Goal: Information Seeking & Learning: Learn about a topic

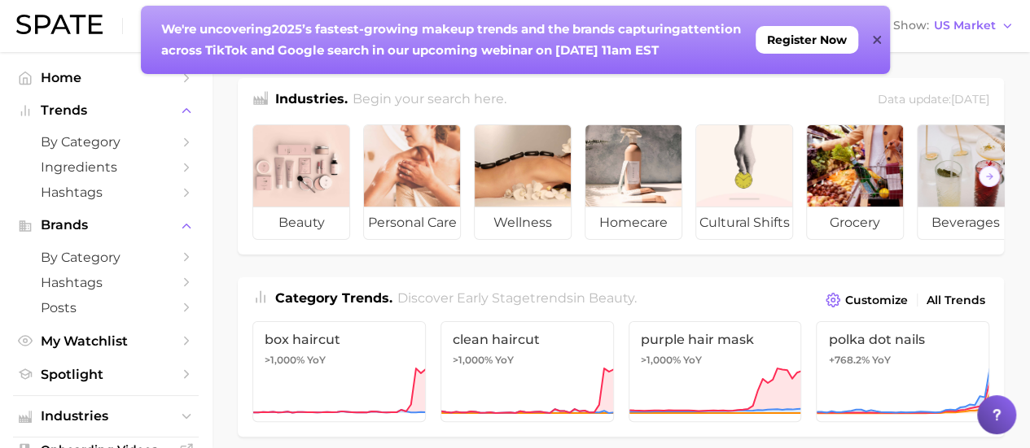
click at [877, 42] on icon at bounding box center [877, 40] width 8 height 8
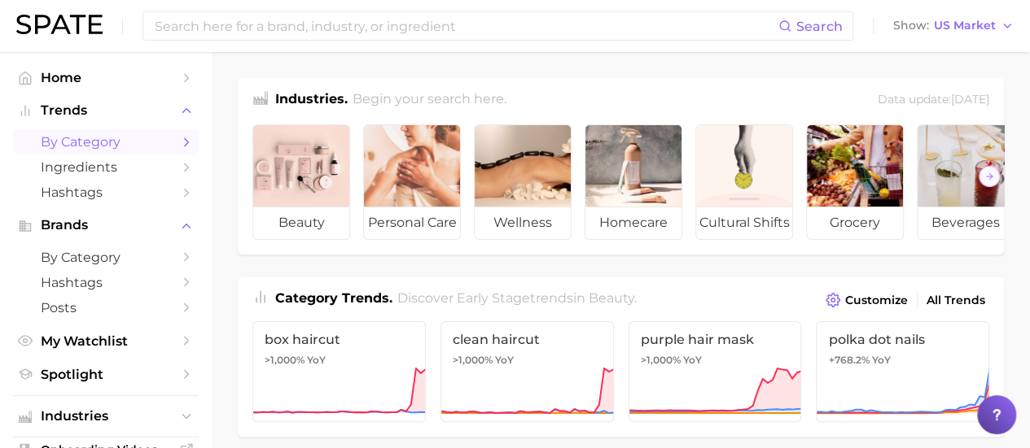
click at [106, 142] on span "by Category" at bounding box center [106, 141] width 130 height 15
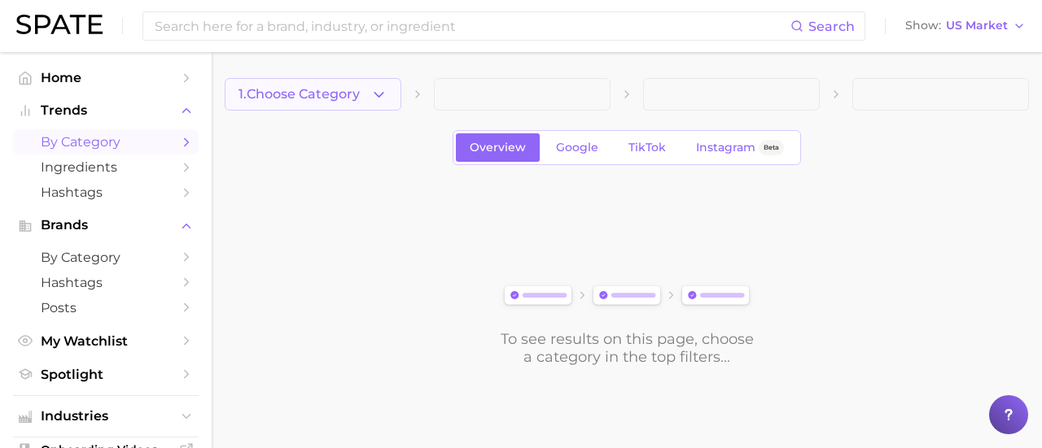
click at [344, 107] on button "1. Choose Category" at bounding box center [313, 94] width 177 height 33
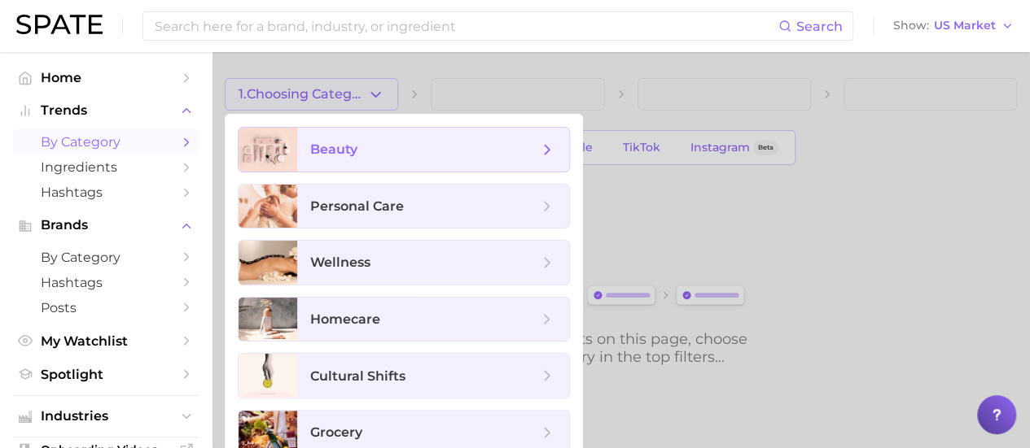
click at [383, 164] on span "beauty" at bounding box center [433, 150] width 272 height 44
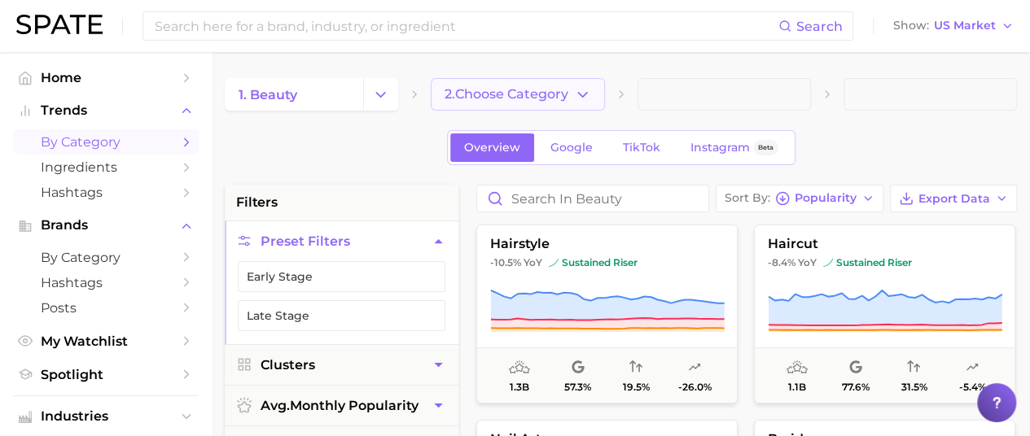
click at [532, 101] on span "2. Choose Category" at bounding box center [506, 94] width 124 height 15
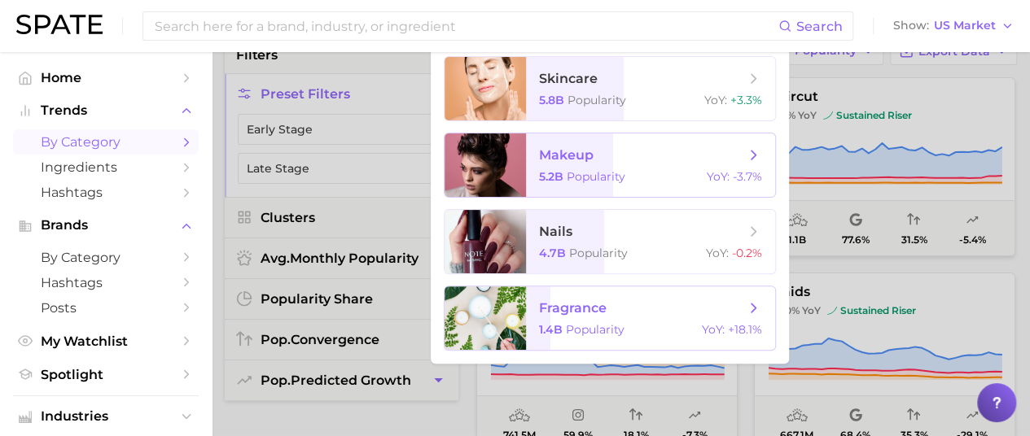
scroll to position [163, 0]
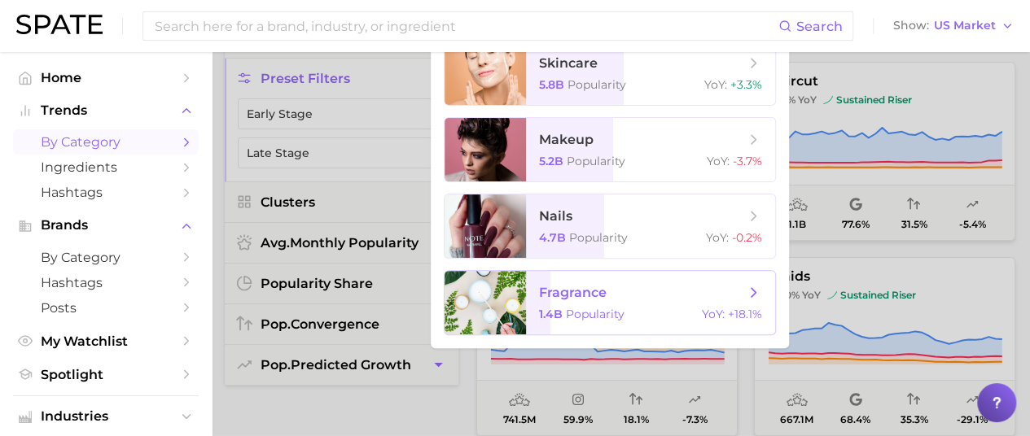
click at [585, 299] on span "fragrance" at bounding box center [573, 292] width 68 height 15
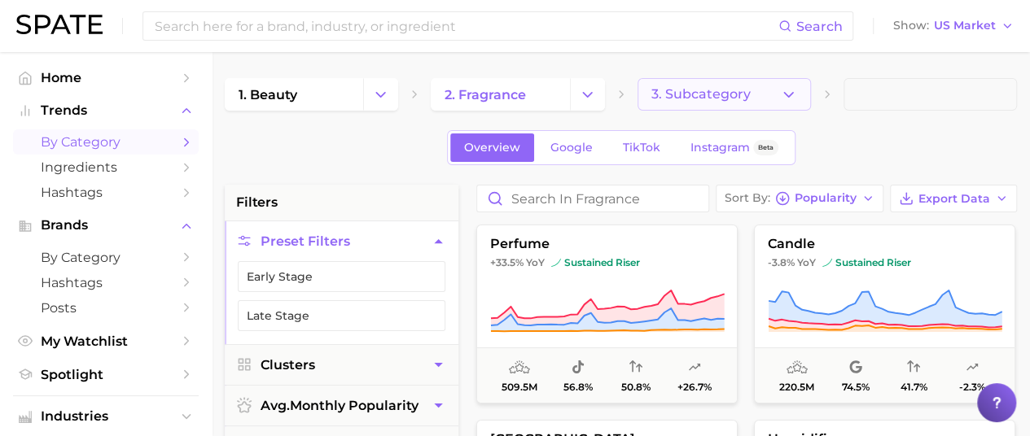
click at [747, 98] on span "3. Subcategory" at bounding box center [700, 94] width 99 height 15
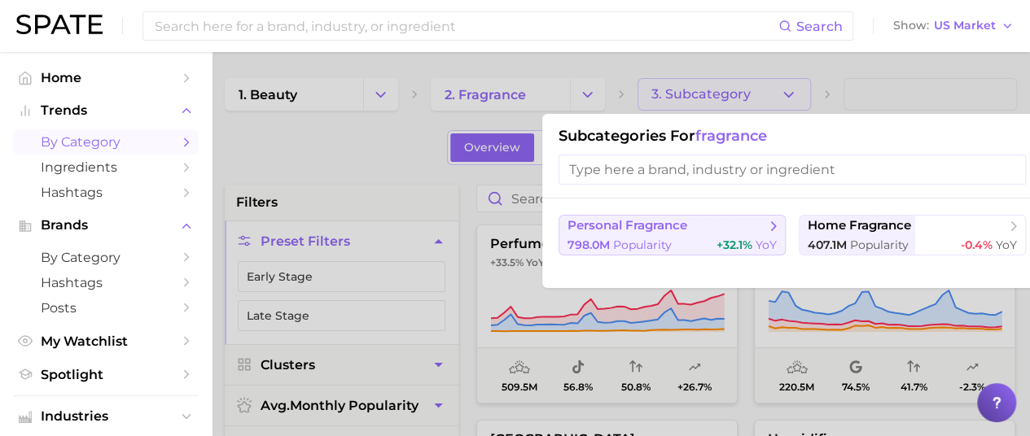
click at [653, 234] on button "personal fragrance 798.0m Popularity +32.1% YoY" at bounding box center [671, 235] width 227 height 41
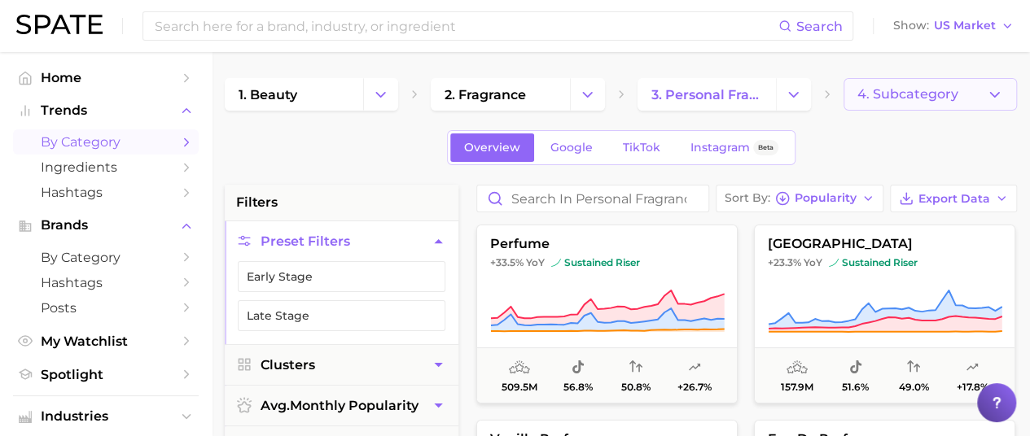
click at [884, 90] on span "4. Subcategory" at bounding box center [907, 94] width 101 height 15
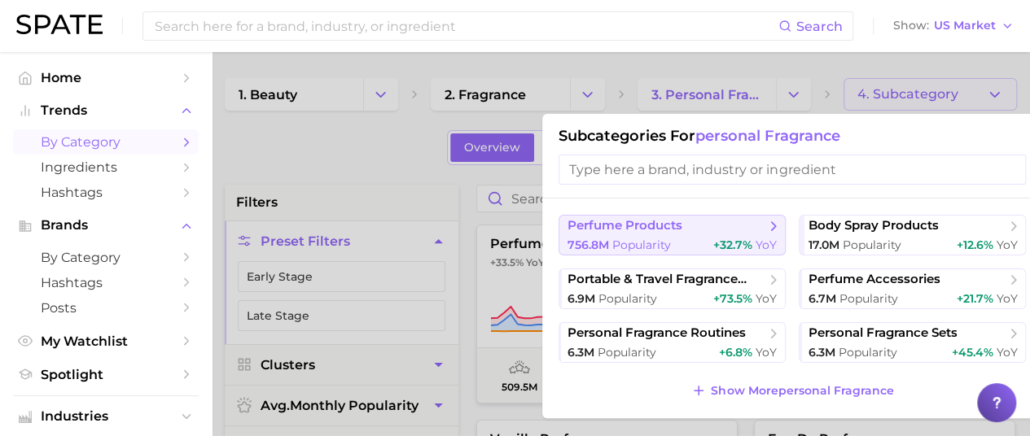
click at [640, 227] on span "perfume products" at bounding box center [624, 225] width 115 height 15
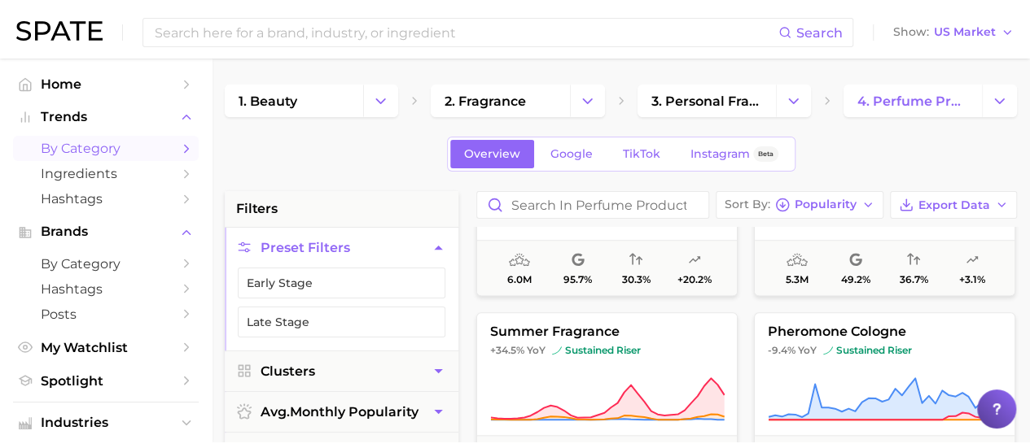
scroll to position [1058, 0]
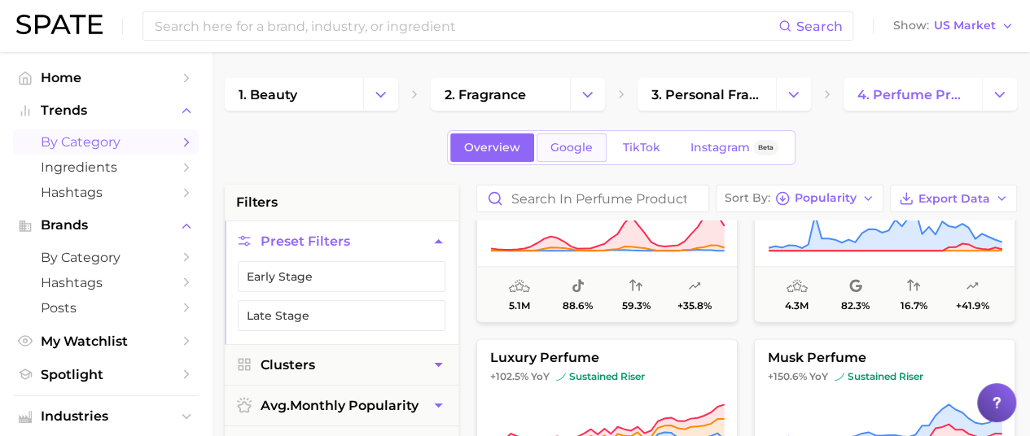
click at [575, 147] on span "Google" at bounding box center [571, 148] width 42 height 14
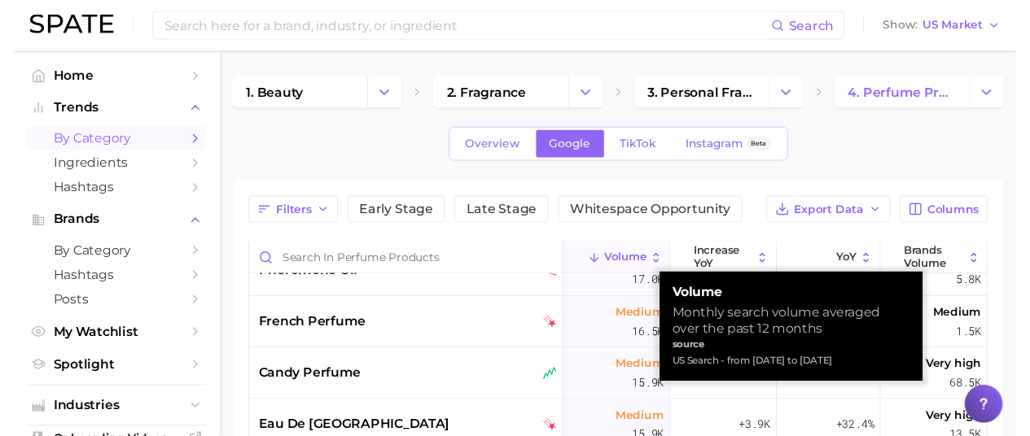
scroll to position [1058, 0]
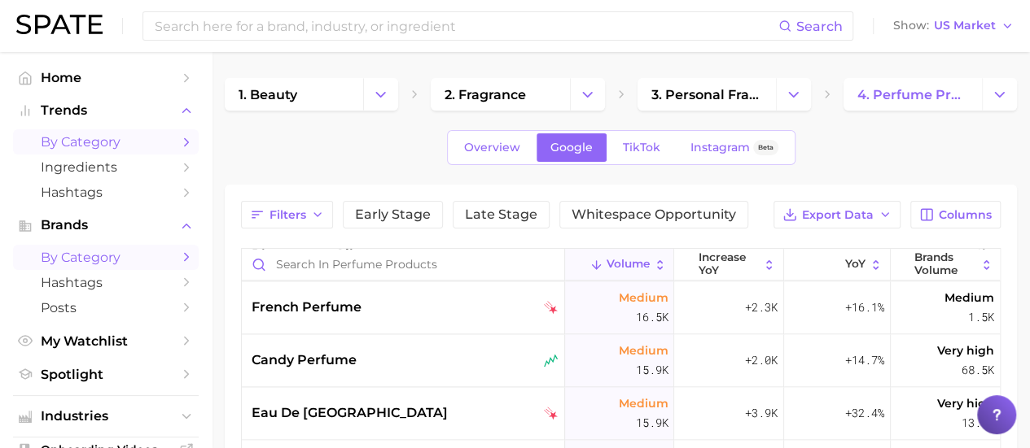
click at [129, 259] on span "by Category" at bounding box center [106, 257] width 130 height 15
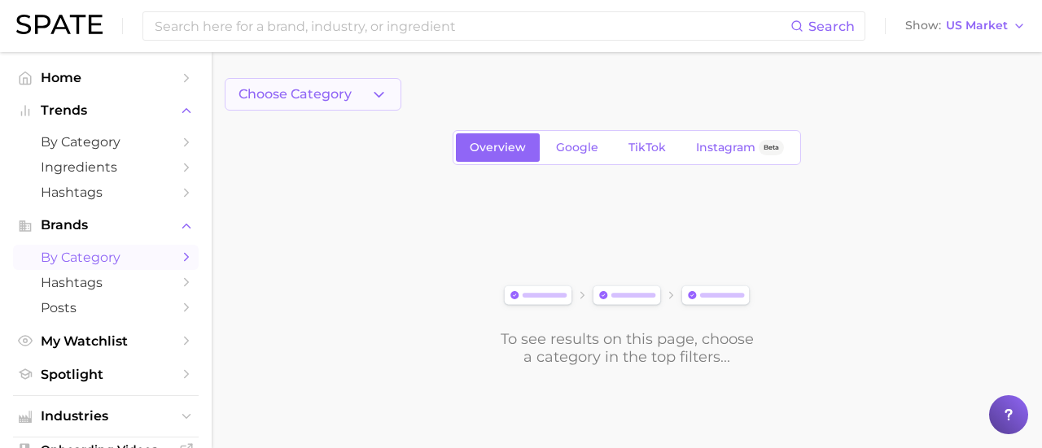
click at [361, 86] on button "Choose Category" at bounding box center [313, 94] width 177 height 33
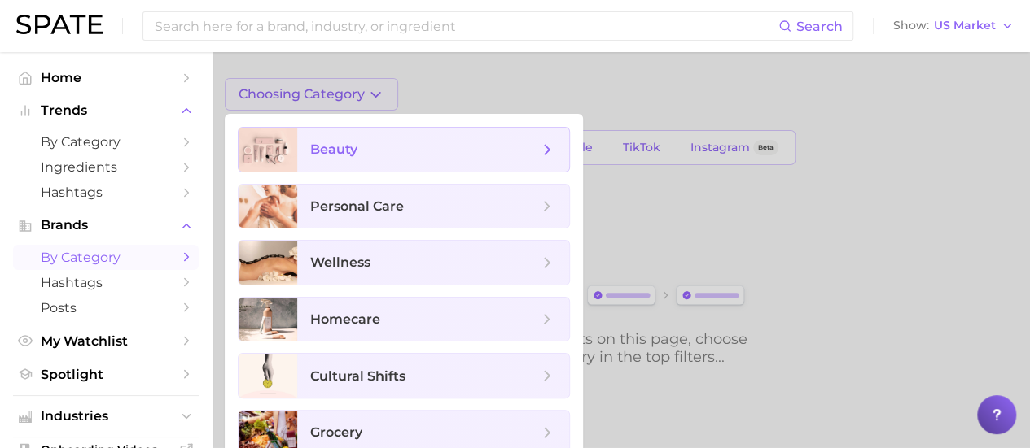
click at [373, 136] on span "beauty" at bounding box center [433, 150] width 272 height 44
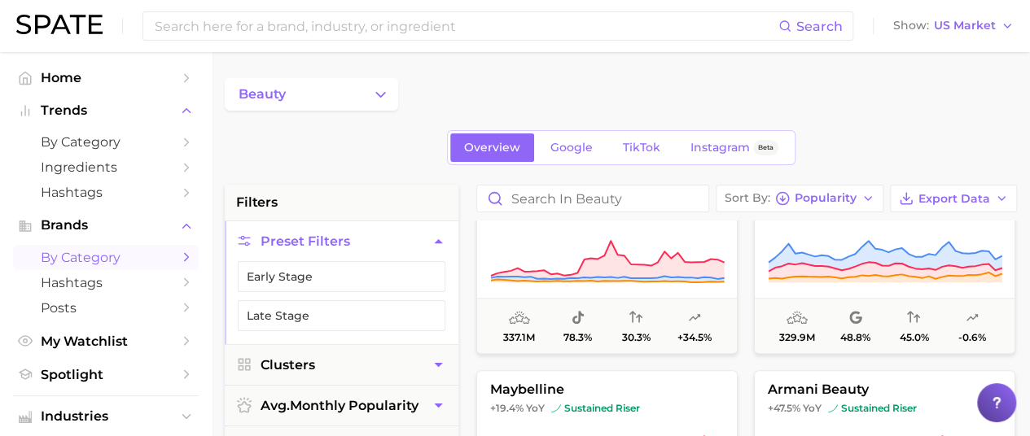
scroll to position [814, 0]
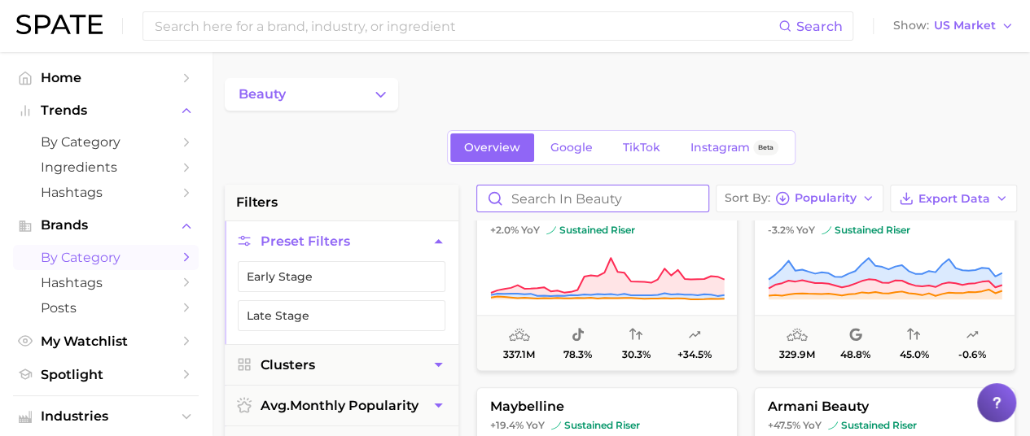
click at [626, 201] on input "Search in beauty" at bounding box center [592, 199] width 231 height 26
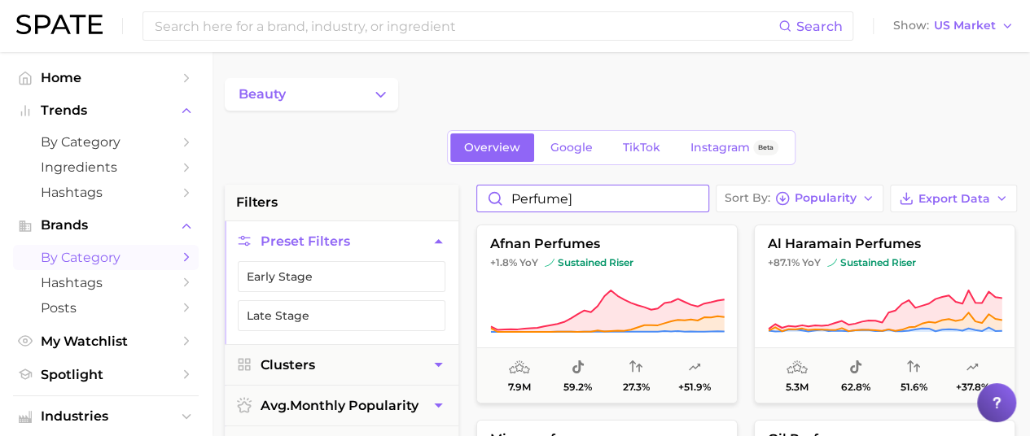
type input "perfume"
click at [154, 286] on span "Hashtags" at bounding box center [106, 282] width 130 height 15
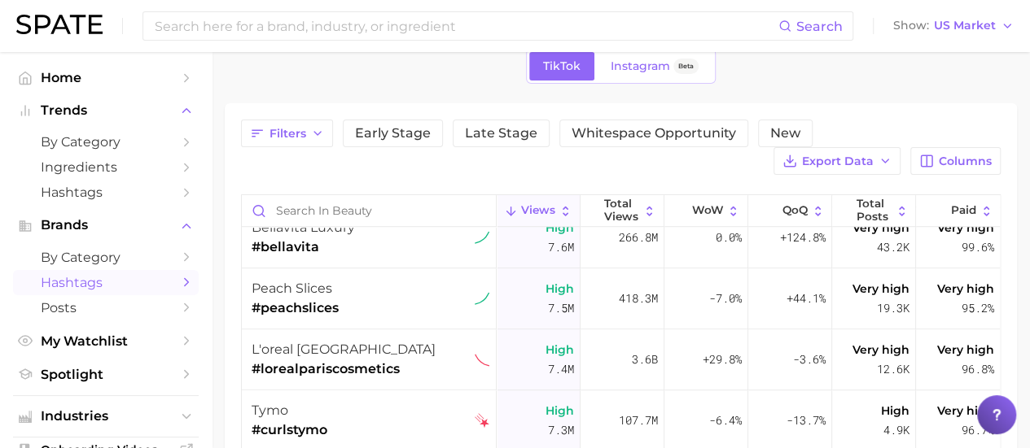
scroll to position [7407, 0]
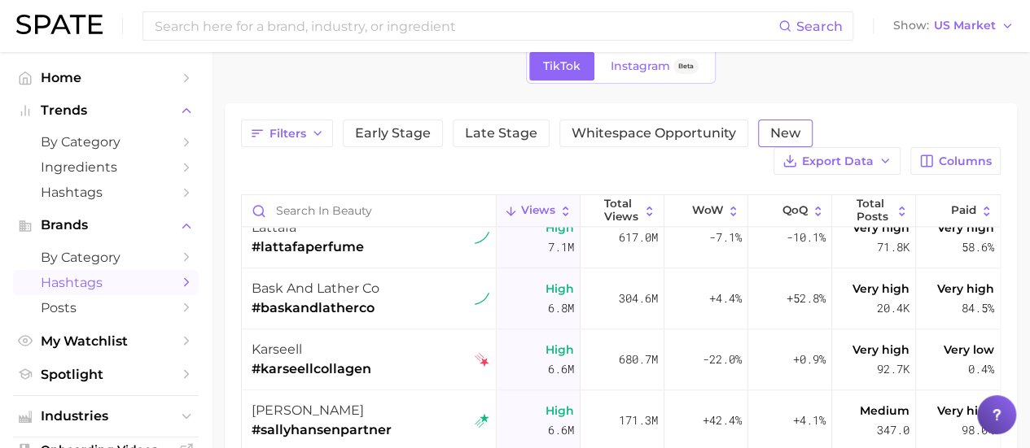
click at [782, 129] on span "New" at bounding box center [785, 133] width 30 height 13
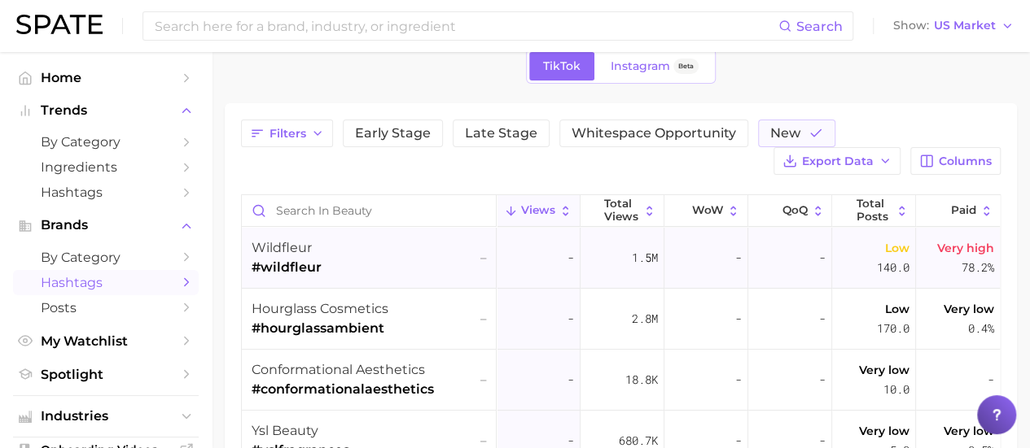
click at [300, 266] on span "#wildfleur" at bounding box center [286, 268] width 70 height 20
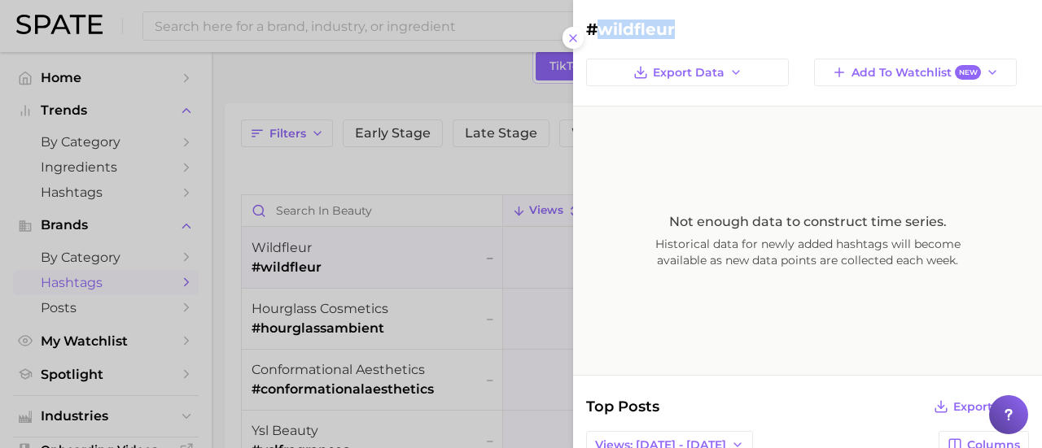
drag, startPoint x: 683, startPoint y: 33, endPoint x: 596, endPoint y: 33, distance: 87.1
click at [596, 33] on h2 "#wildfleur" at bounding box center [807, 30] width 443 height 20
click at [578, 33] on icon at bounding box center [572, 38] width 13 height 13
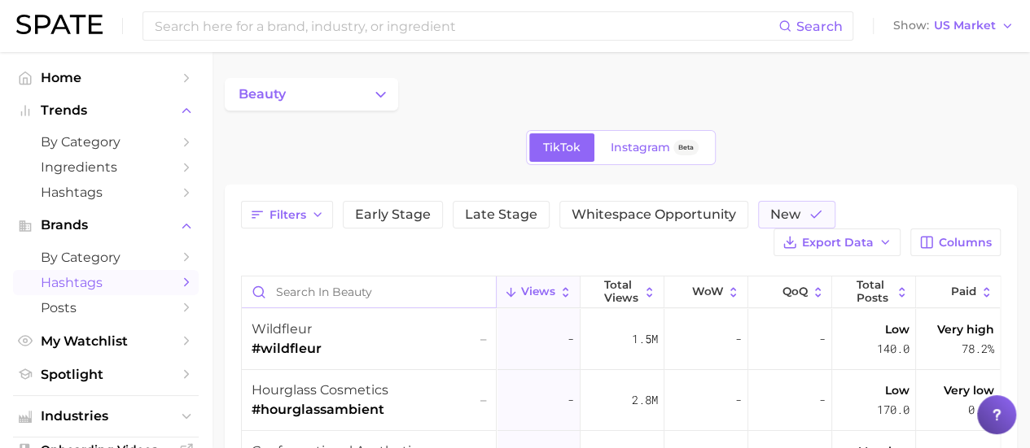
click at [356, 297] on input "Search in beauty" at bounding box center [369, 292] width 254 height 31
type input "perfume"
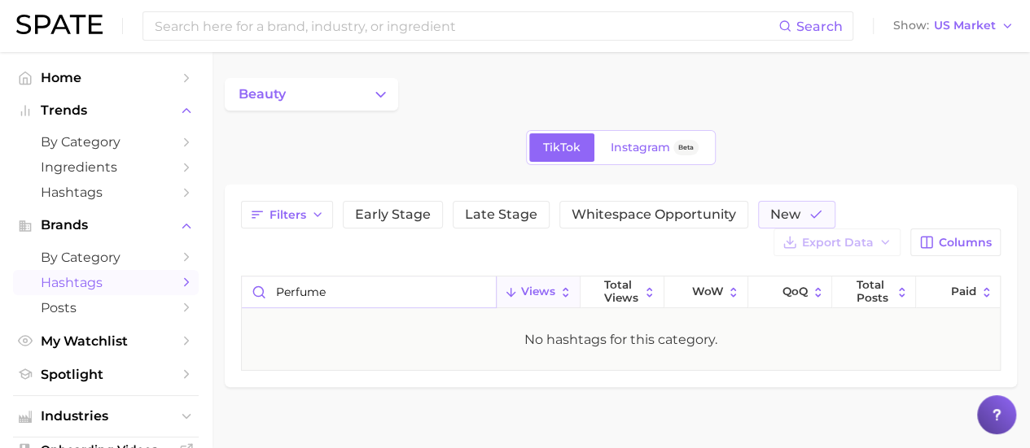
click at [324, 279] on input "perfume" at bounding box center [369, 292] width 254 height 31
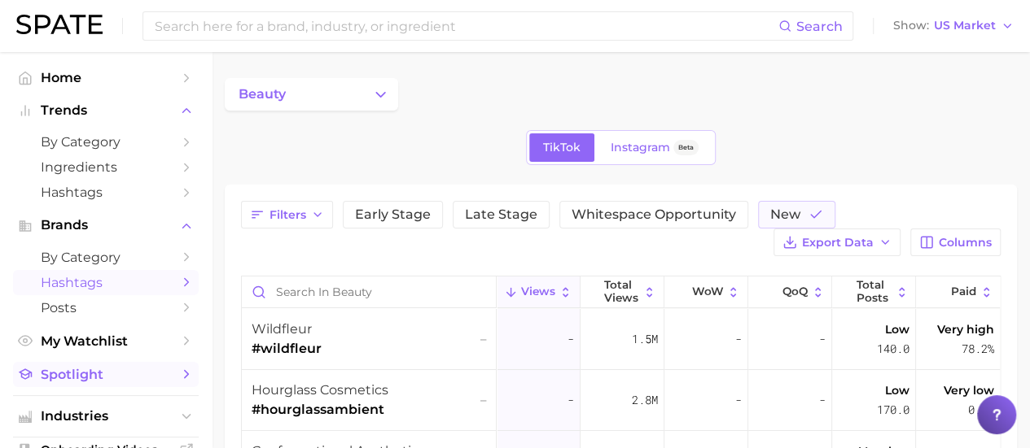
click at [107, 382] on span "Spotlight" at bounding box center [106, 374] width 130 height 15
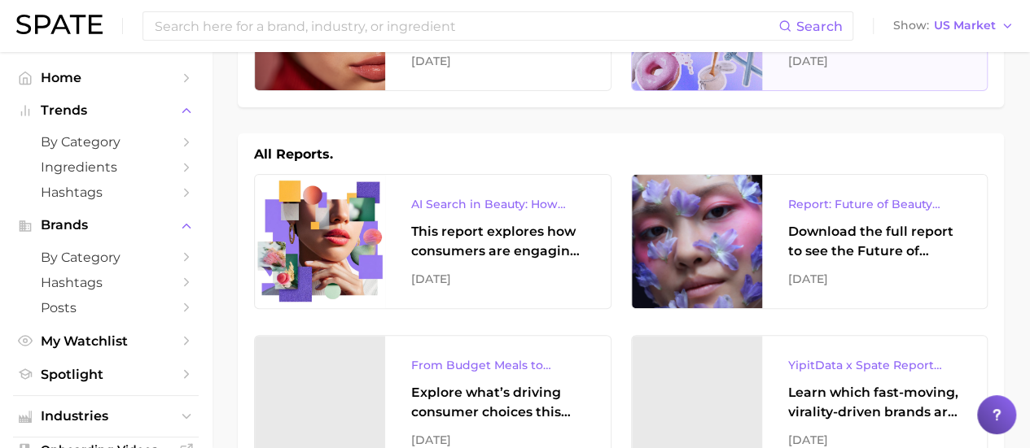
scroll to position [244, 0]
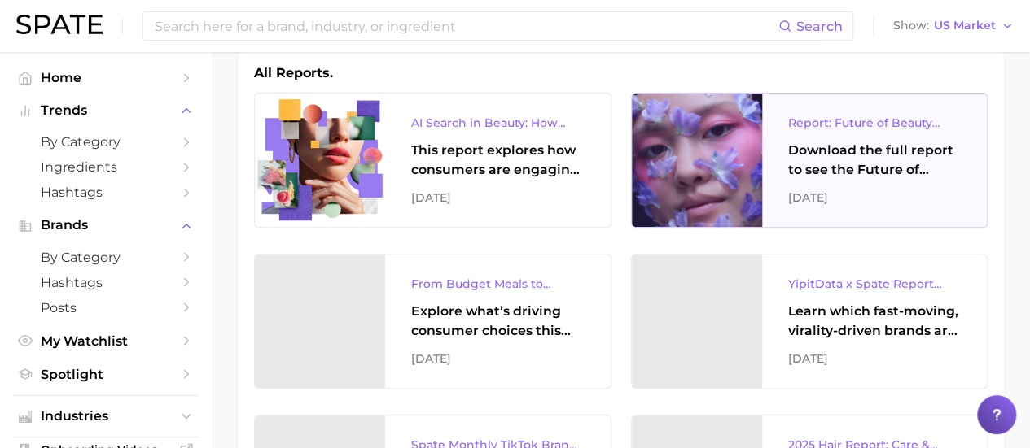
click at [860, 179] on div "Report: Future of Beauty Webinar Download the full report to see the Future of …" at bounding box center [874, 160] width 225 height 133
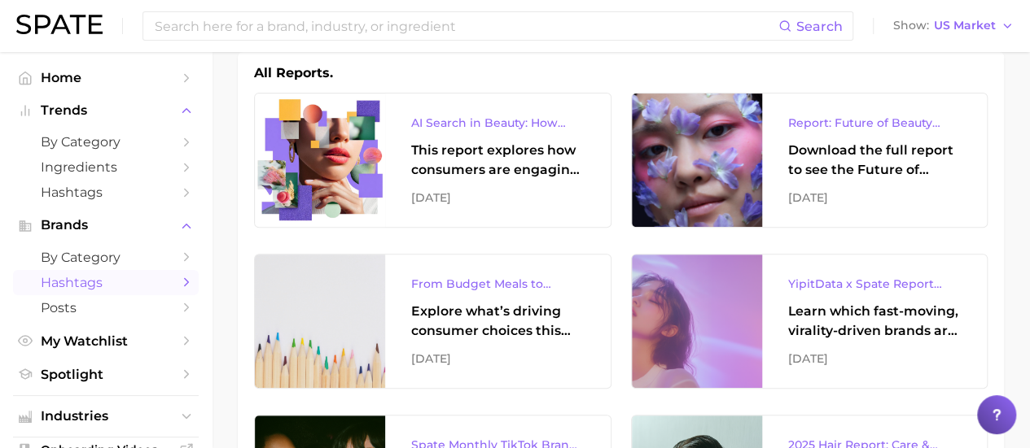
click at [85, 285] on span "Hashtags" at bounding box center [106, 282] width 130 height 15
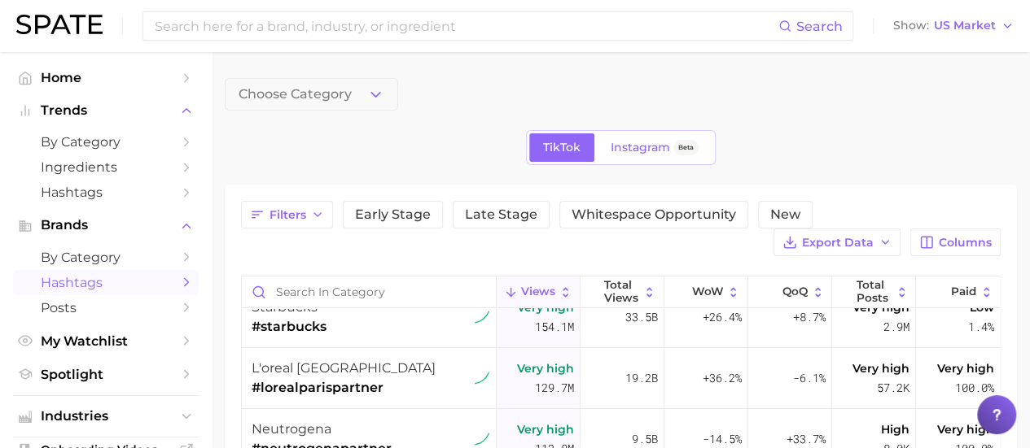
scroll to position [163, 0]
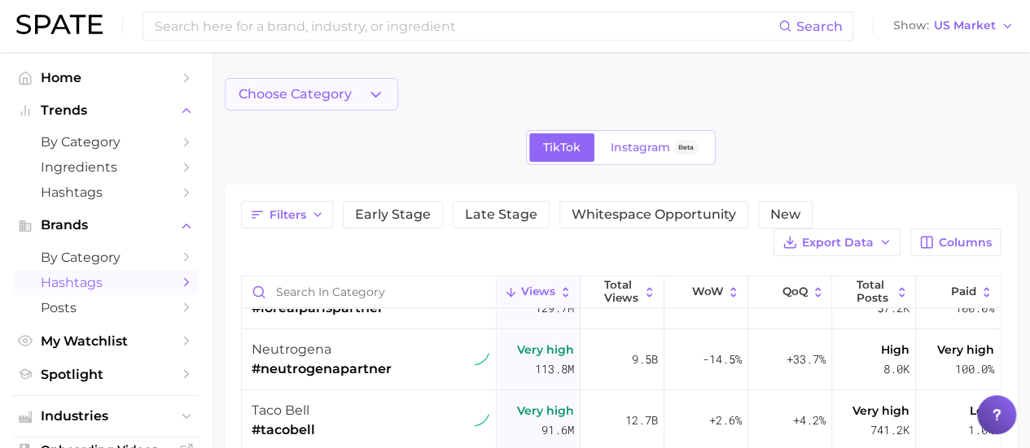
click at [337, 94] on span "Choose Category" at bounding box center [294, 94] width 113 height 15
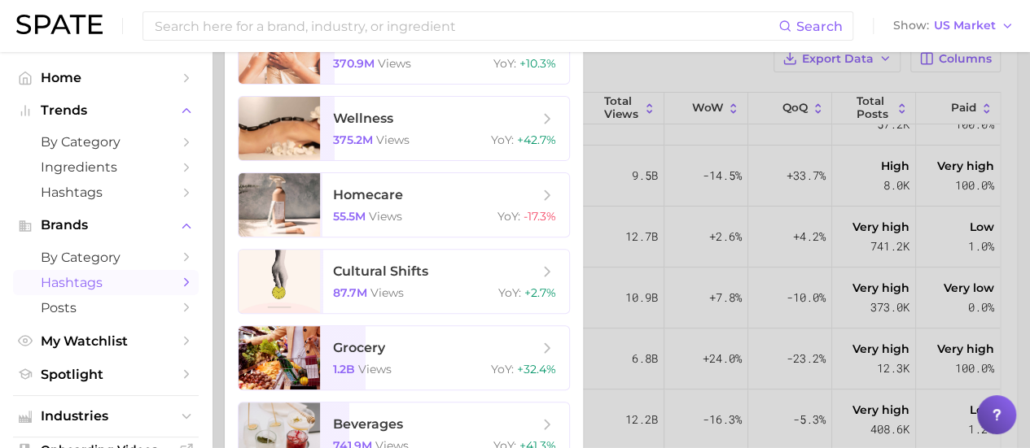
scroll to position [0, 0]
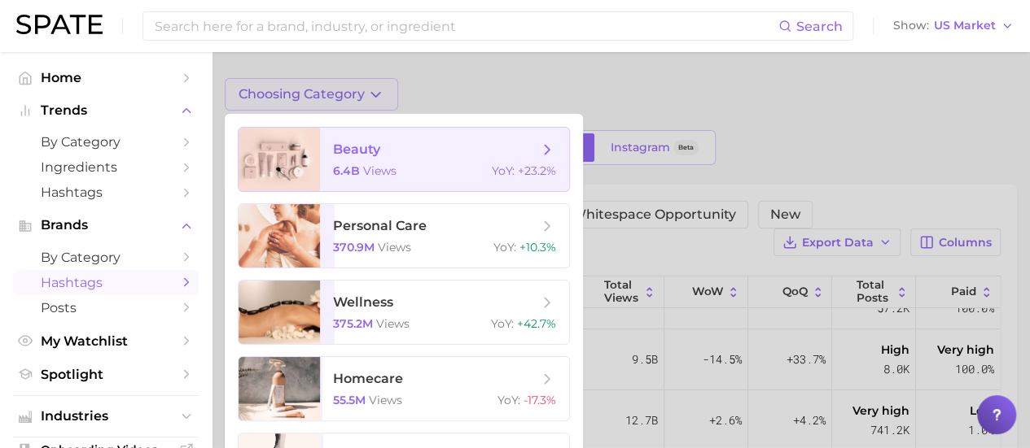
click at [550, 152] on icon at bounding box center [547, 150] width 18 height 18
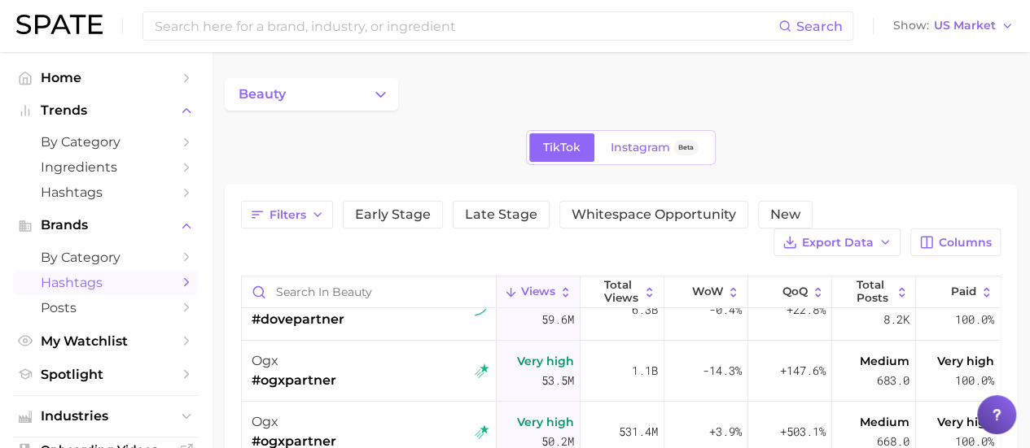
scroll to position [326, 0]
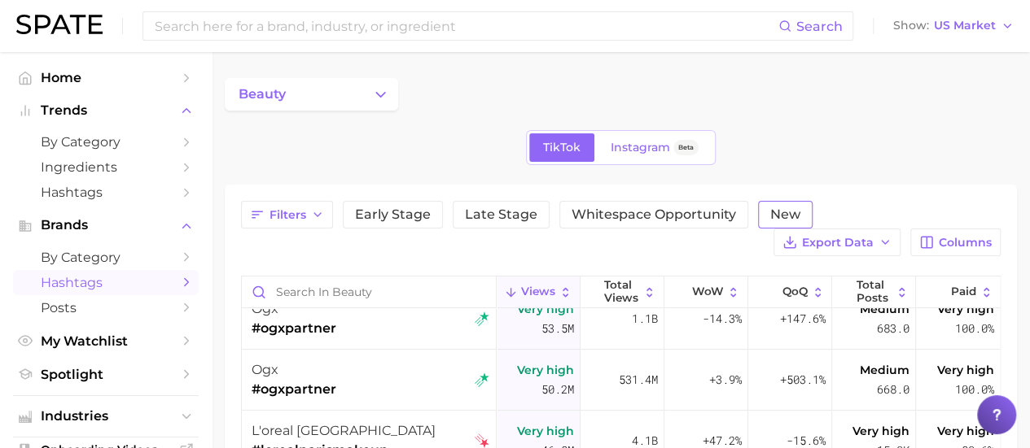
click at [770, 209] on span "New" at bounding box center [785, 214] width 30 height 13
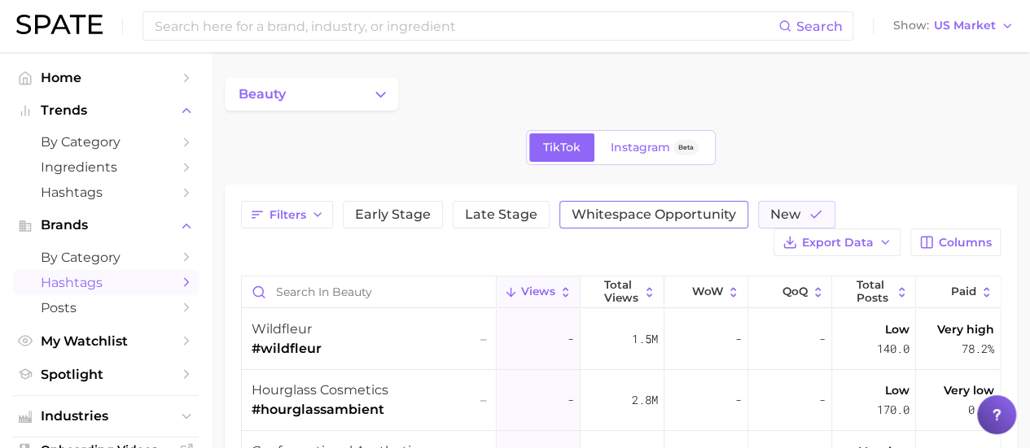
click at [671, 215] on span "Whitespace Opportunity" at bounding box center [653, 214] width 164 height 13
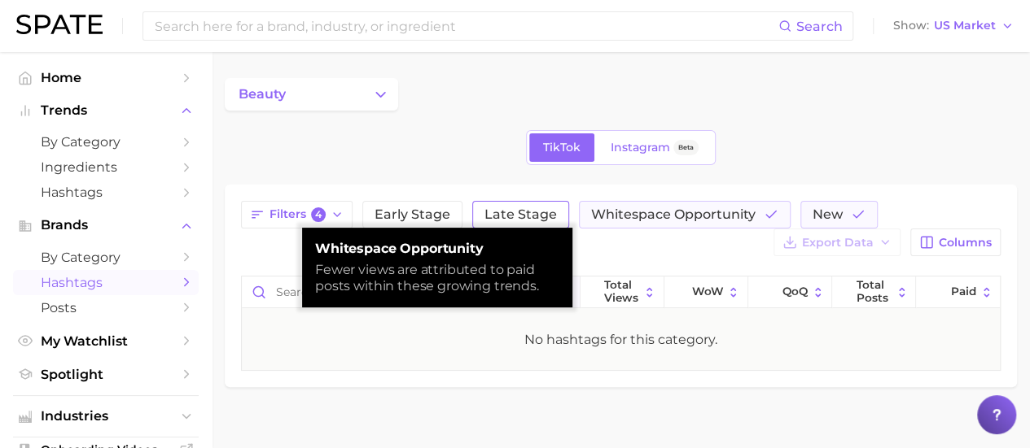
click at [511, 221] on span "Late Stage" at bounding box center [520, 214] width 72 height 13
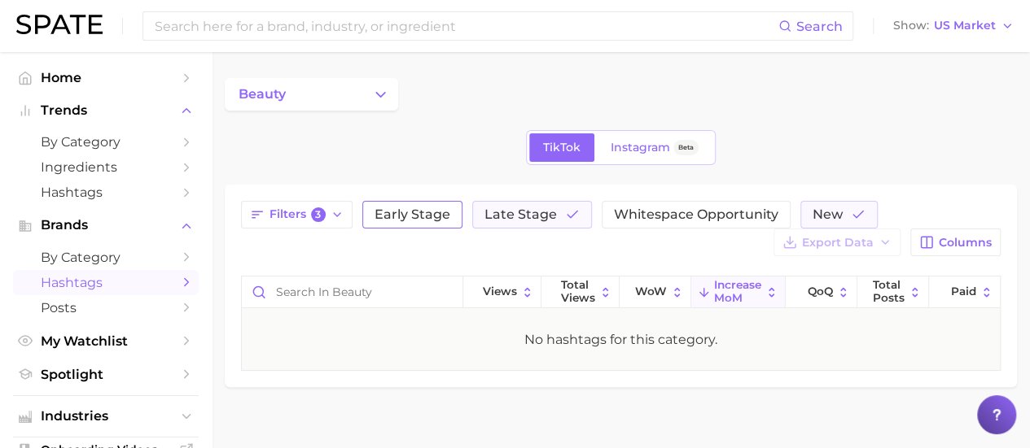
click at [425, 218] on span "Early Stage" at bounding box center [412, 214] width 76 height 13
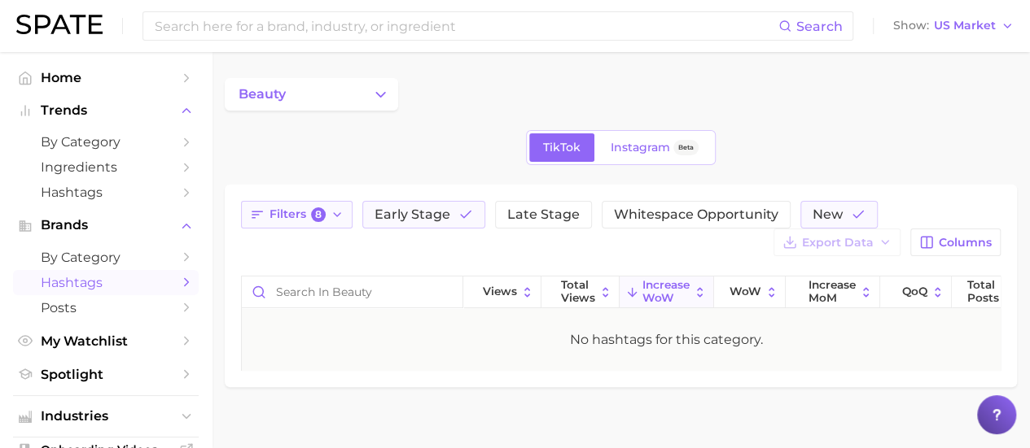
click at [298, 214] on span "Filters 8" at bounding box center [297, 215] width 56 height 15
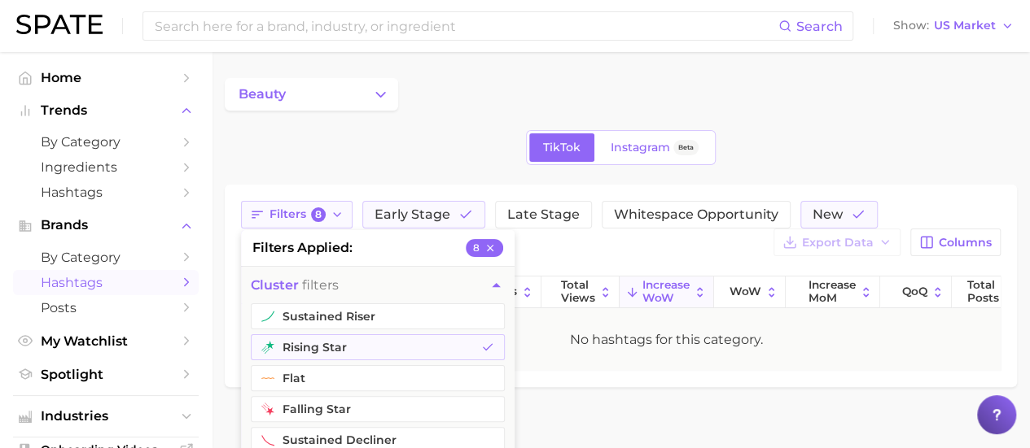
click at [336, 216] on icon "button" at bounding box center [336, 214] width 13 height 13
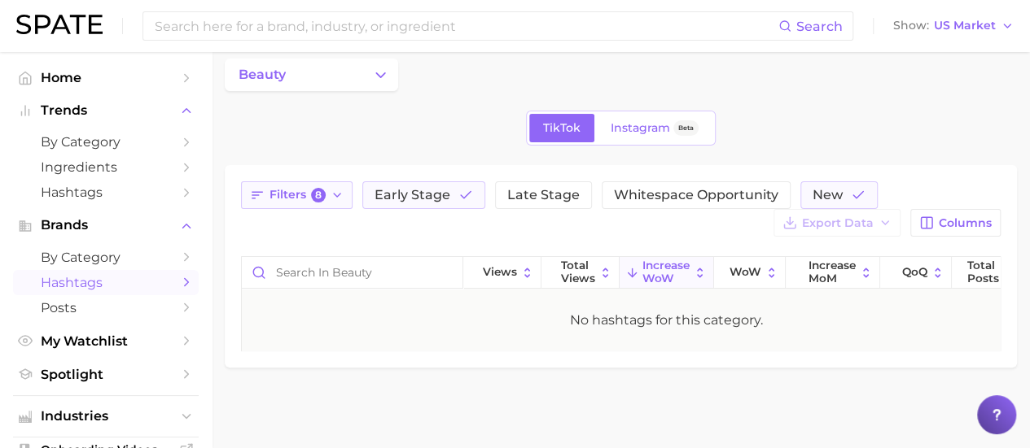
scroll to position [31, 0]
click at [338, 188] on icon "button" at bounding box center [336, 194] width 13 height 13
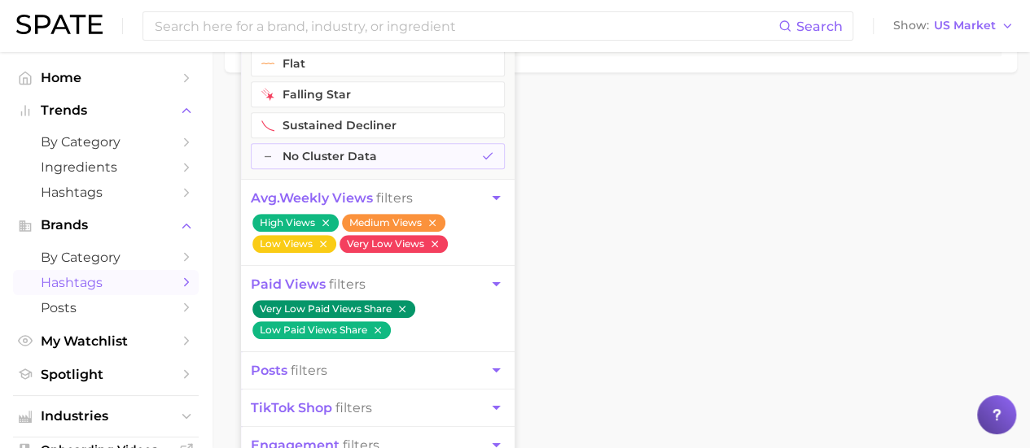
scroll to position [327, 0]
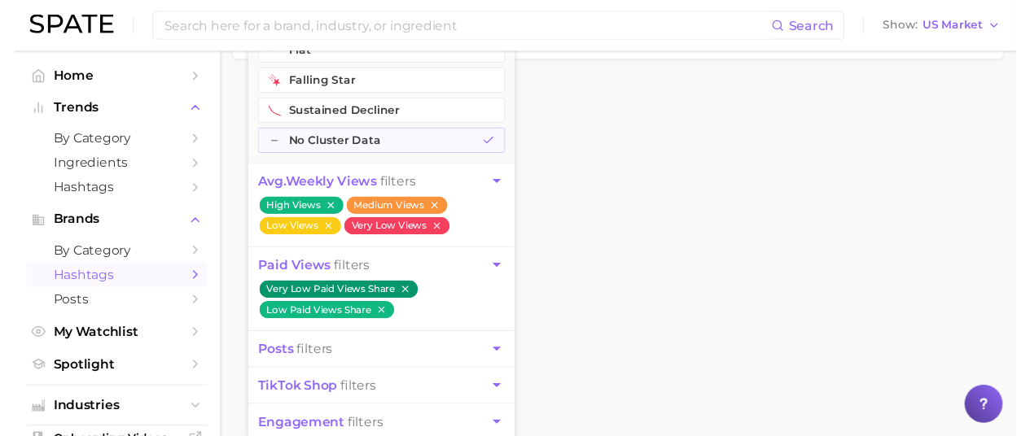
scroll to position [0, 0]
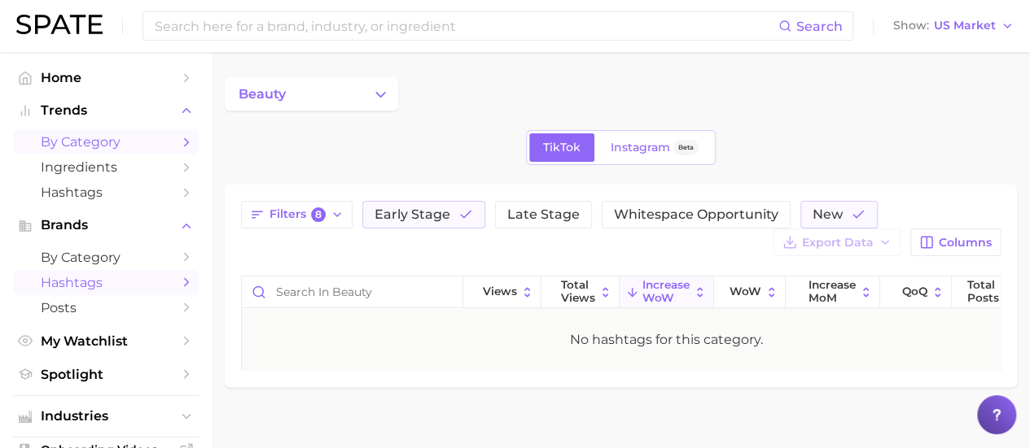
click at [106, 147] on span "by Category" at bounding box center [106, 141] width 130 height 15
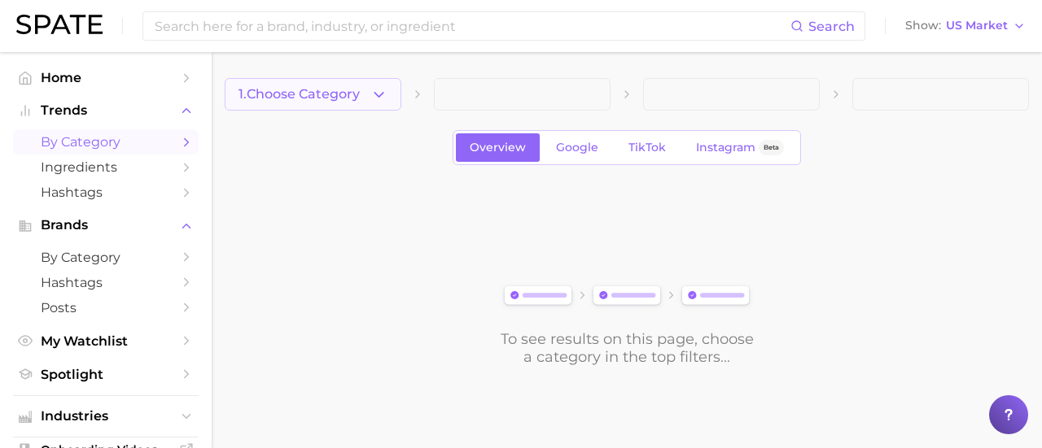
click at [379, 95] on polyline "button" at bounding box center [378, 94] width 9 height 4
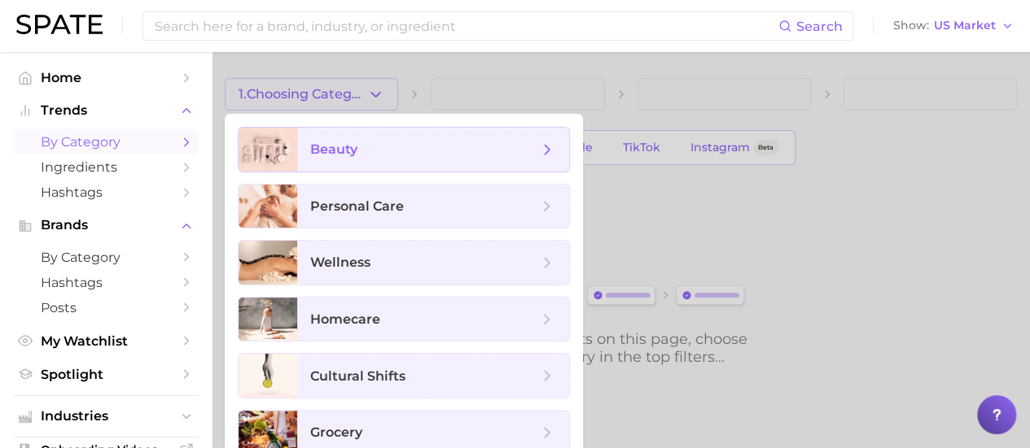
click at [364, 147] on span "beauty" at bounding box center [424, 150] width 228 height 18
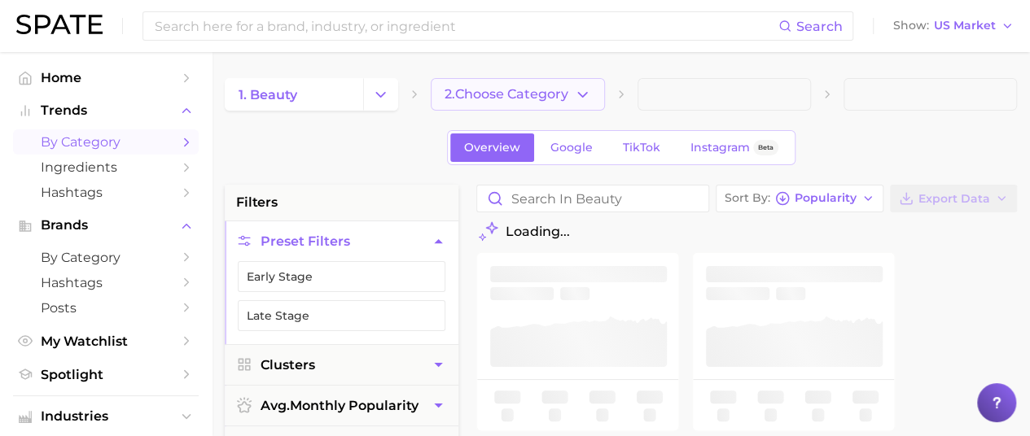
click at [501, 98] on span "2. Choose Category" at bounding box center [506, 94] width 124 height 15
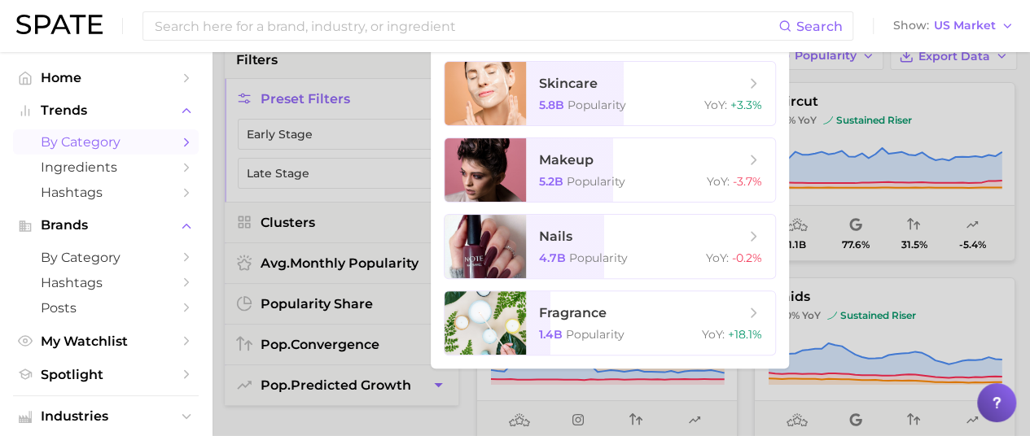
scroll to position [244, 0]
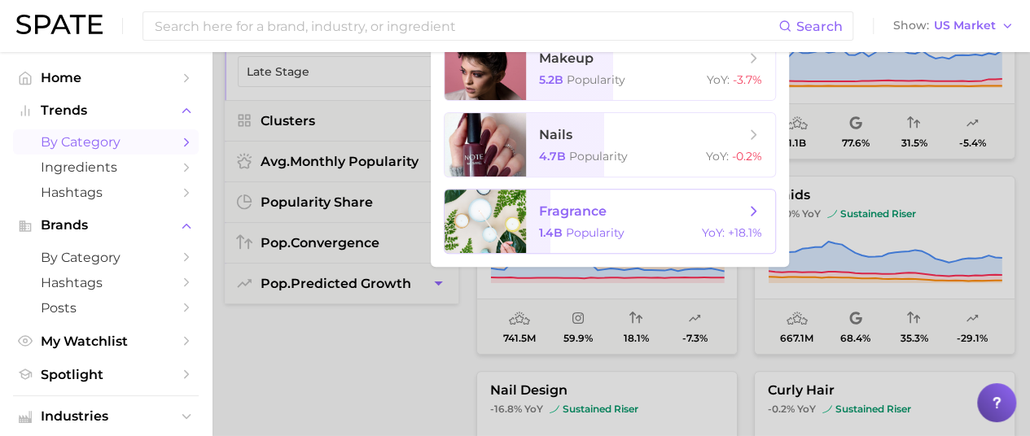
click at [609, 230] on span "Popularity" at bounding box center [595, 232] width 59 height 15
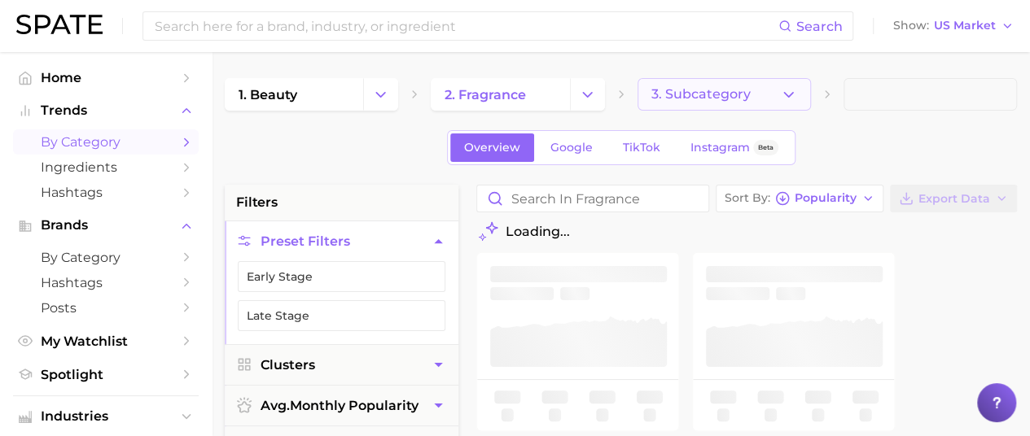
click at [715, 92] on span "3. Subcategory" at bounding box center [700, 94] width 99 height 15
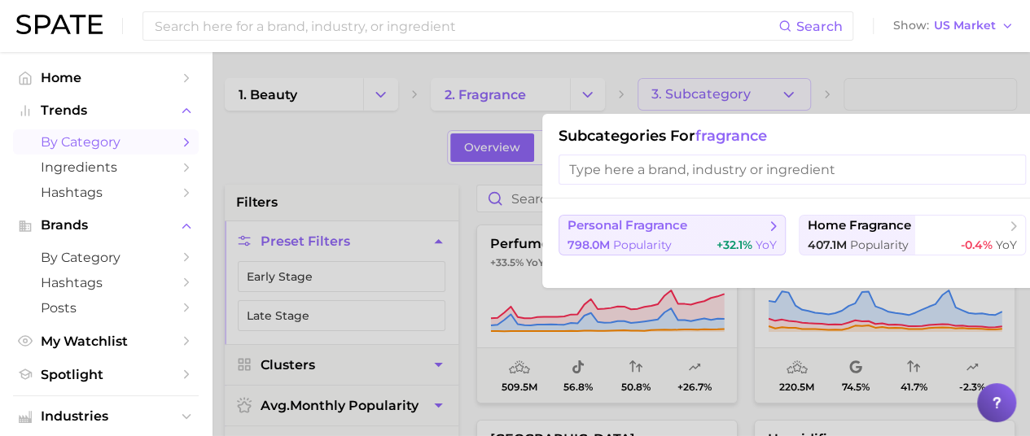
click at [662, 230] on span "personal fragrance" at bounding box center [627, 225] width 120 height 15
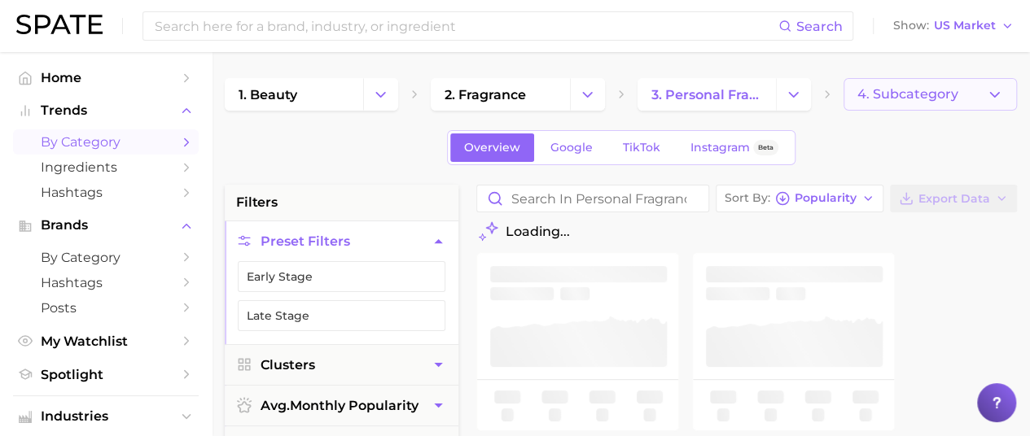
click at [911, 107] on button "4. Subcategory" at bounding box center [929, 94] width 173 height 33
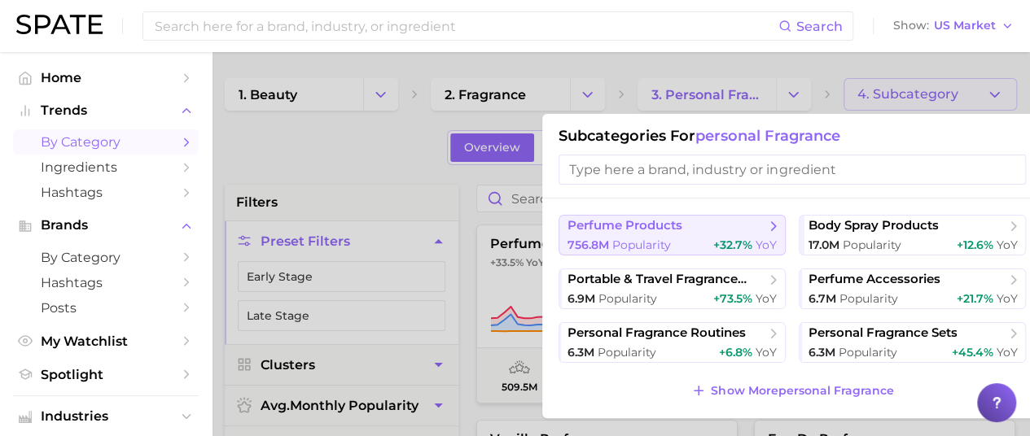
click at [669, 227] on span "perfume products" at bounding box center [624, 225] width 115 height 15
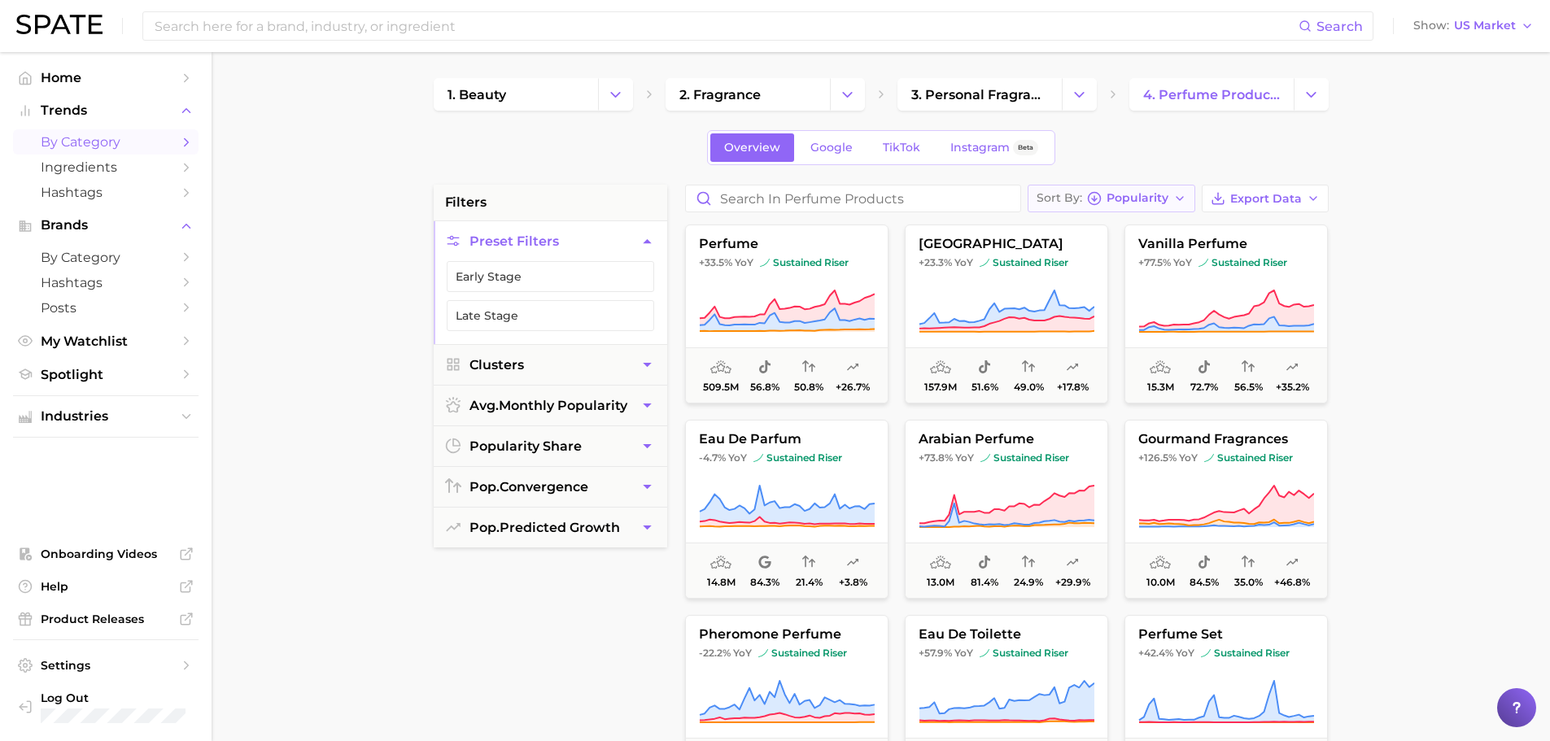
click at [1041, 199] on line "button" at bounding box center [1095, 198] width 0 height 5
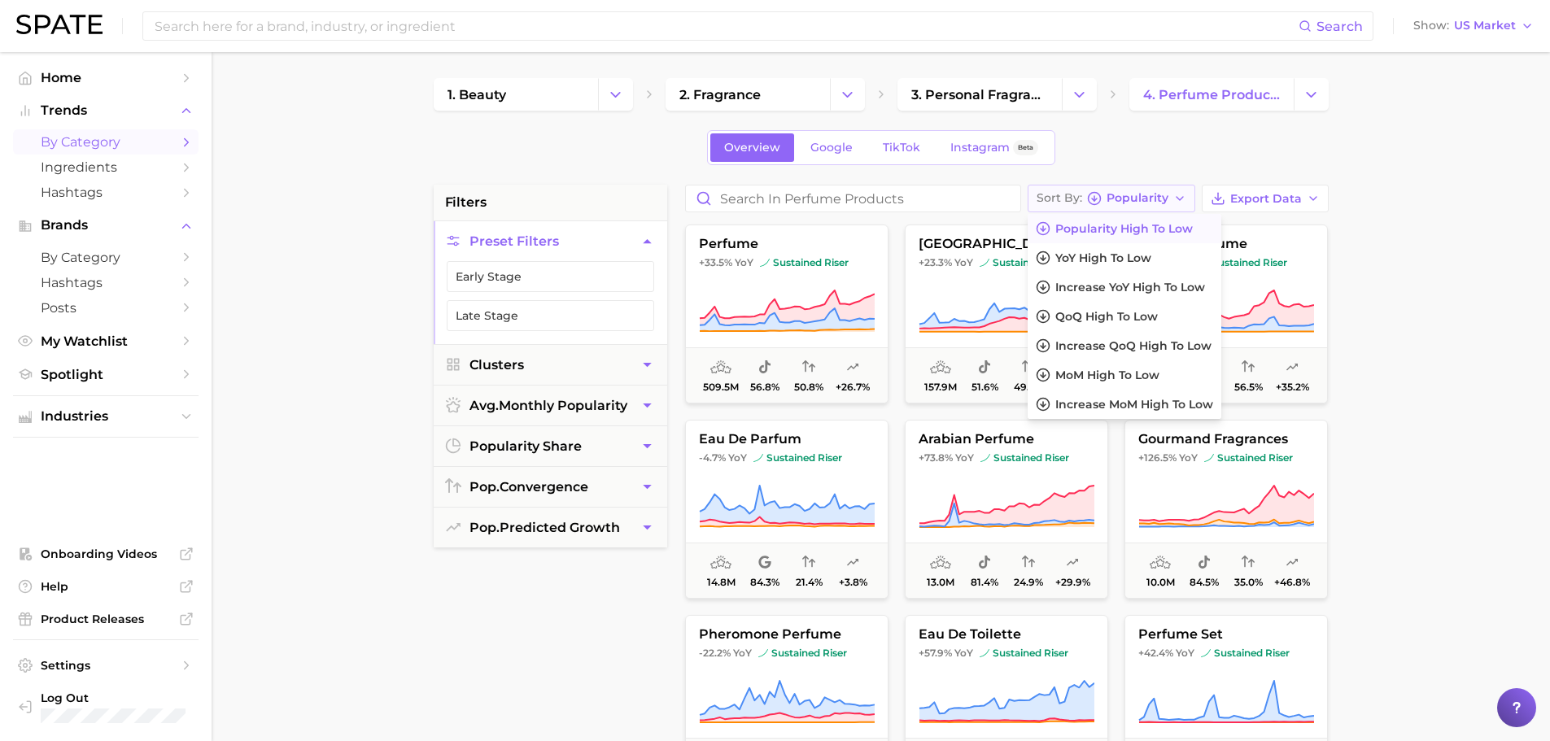
click at [1041, 199] on line "button" at bounding box center [1095, 198] width 0 height 5
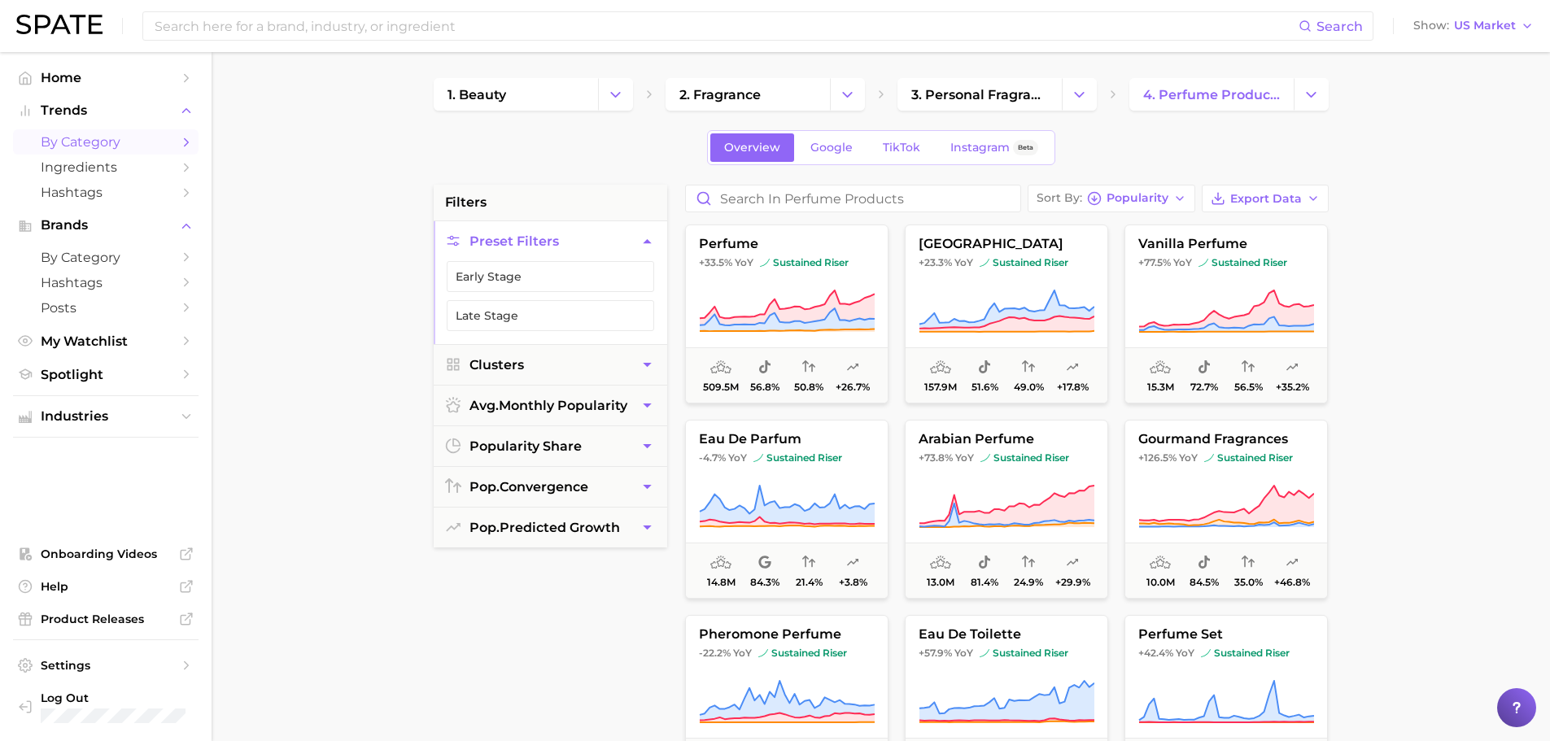
click at [1041, 141] on div "Overview Google TikTok Instagram Beta" at bounding box center [881, 147] width 895 height 35
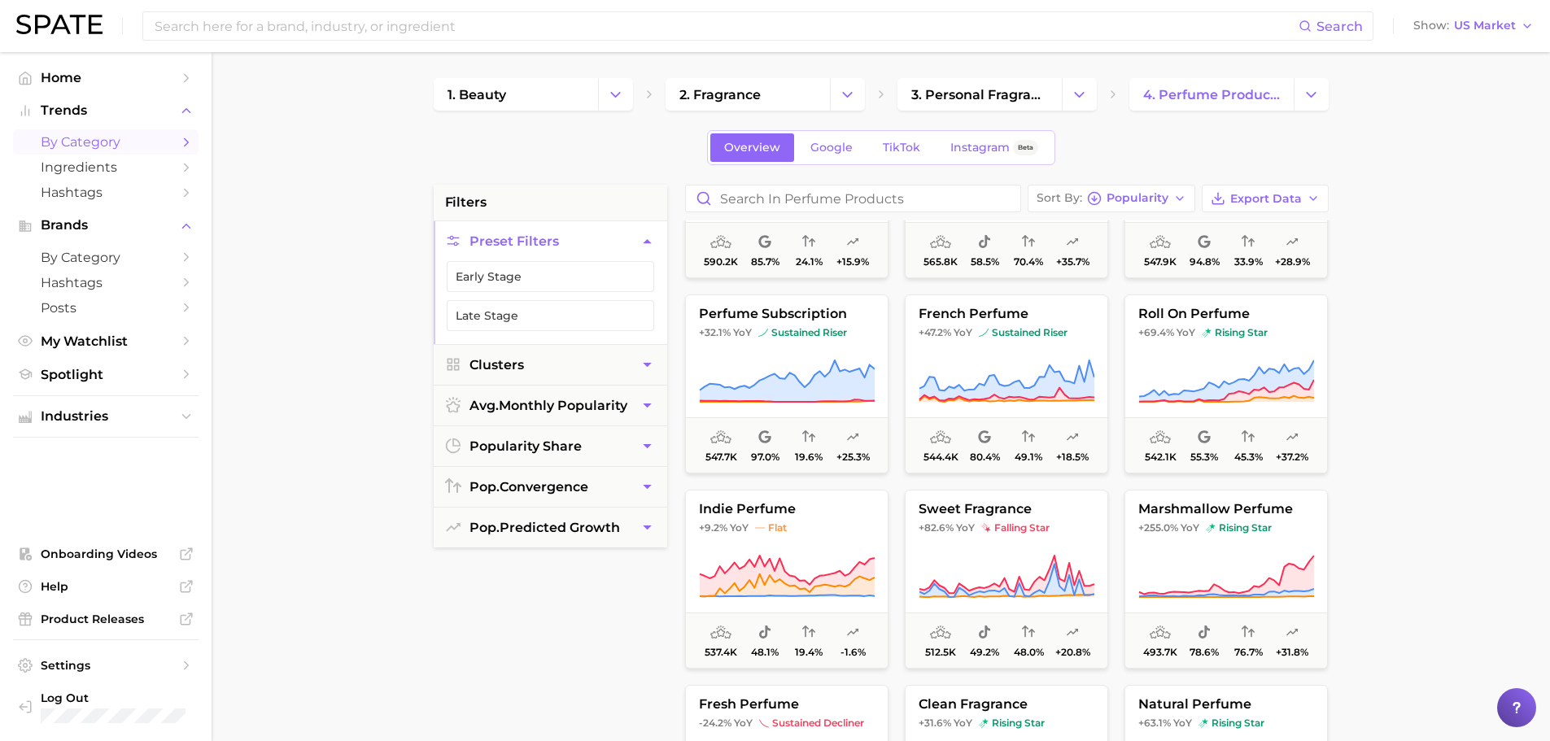
scroll to position [2116, 0]
